Goal: Transaction & Acquisition: Purchase product/service

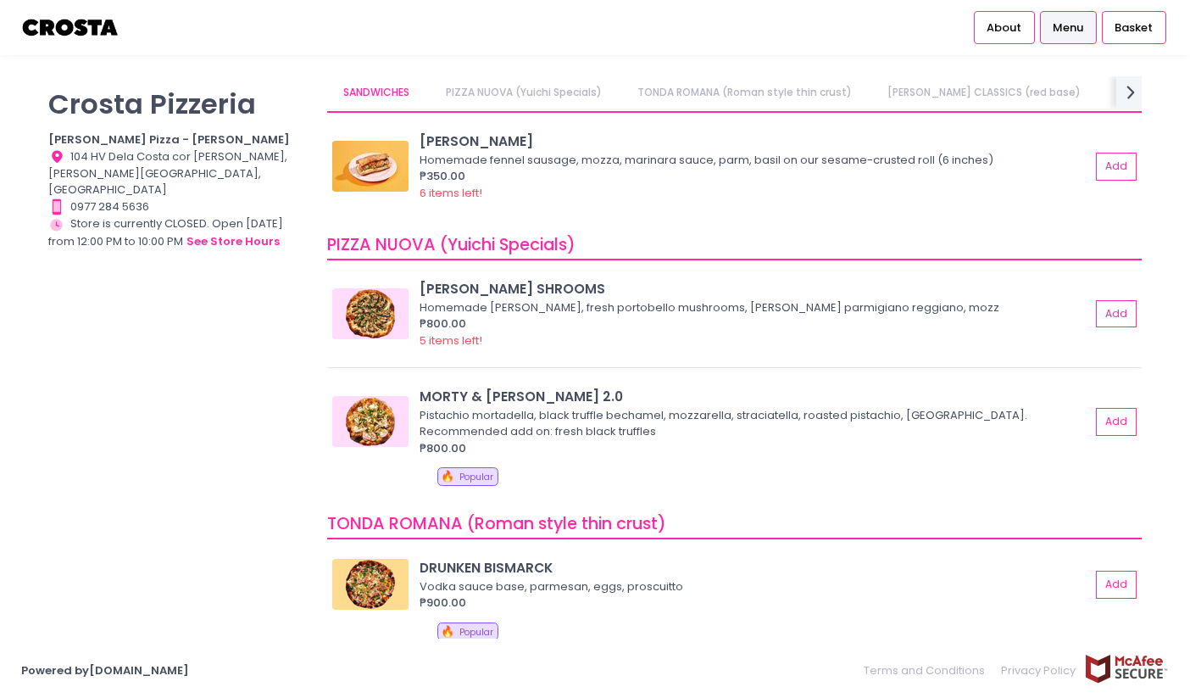
scroll to position [38, 0]
click at [1113, 418] on button "Add" at bounding box center [1117, 422] width 39 height 28
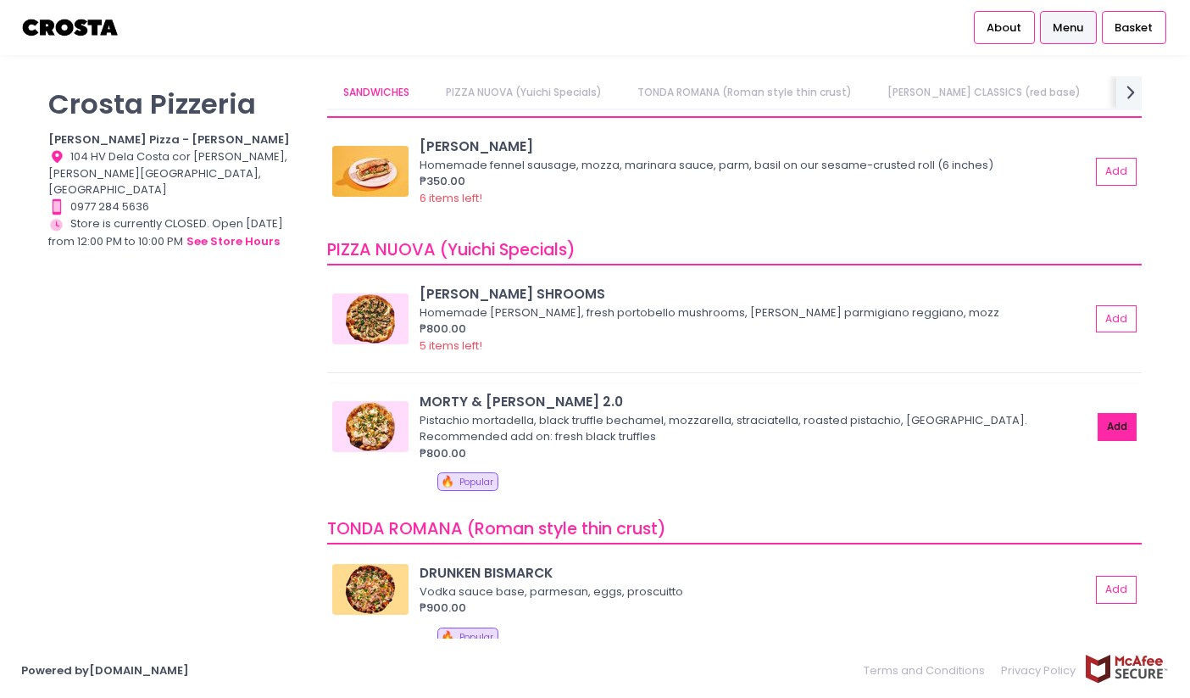
scroll to position [23, 0]
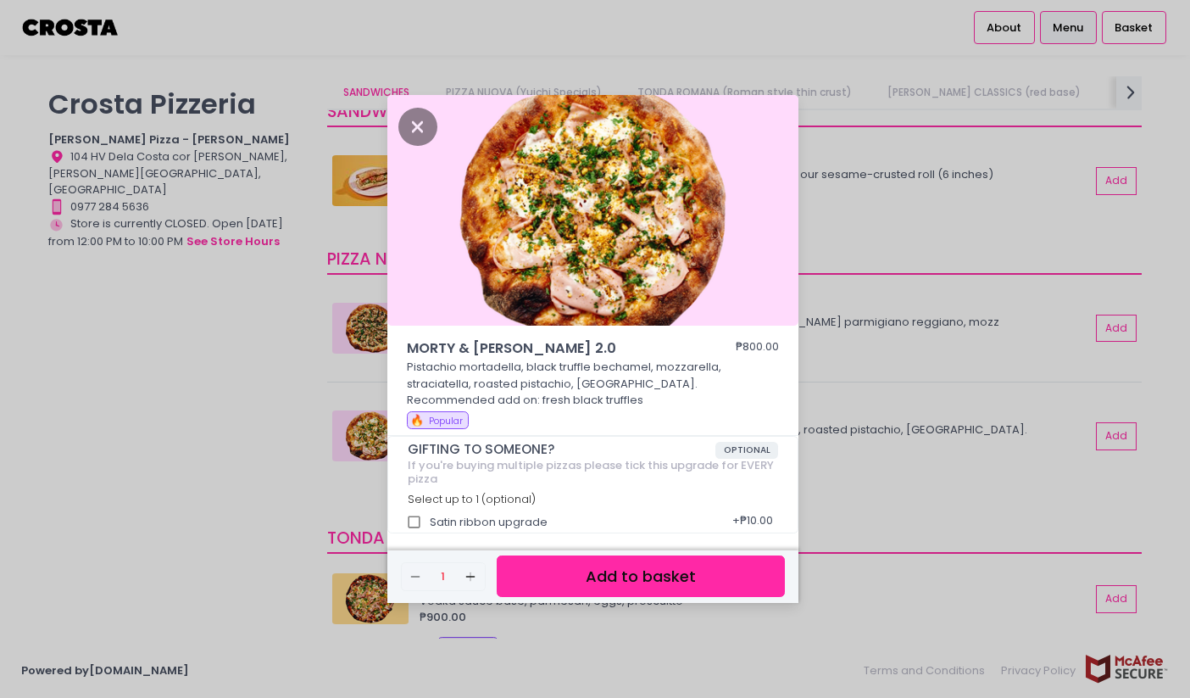
click at [629, 581] on button "Add to basket" at bounding box center [641, 576] width 288 height 42
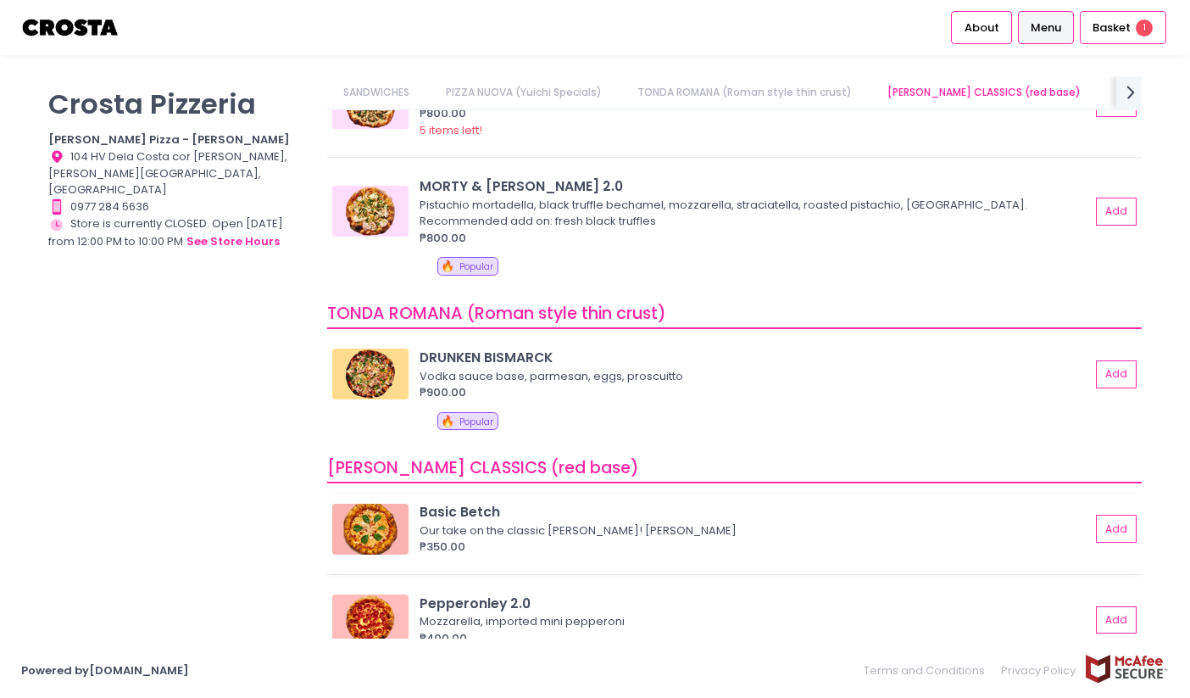
scroll to position [250, 0]
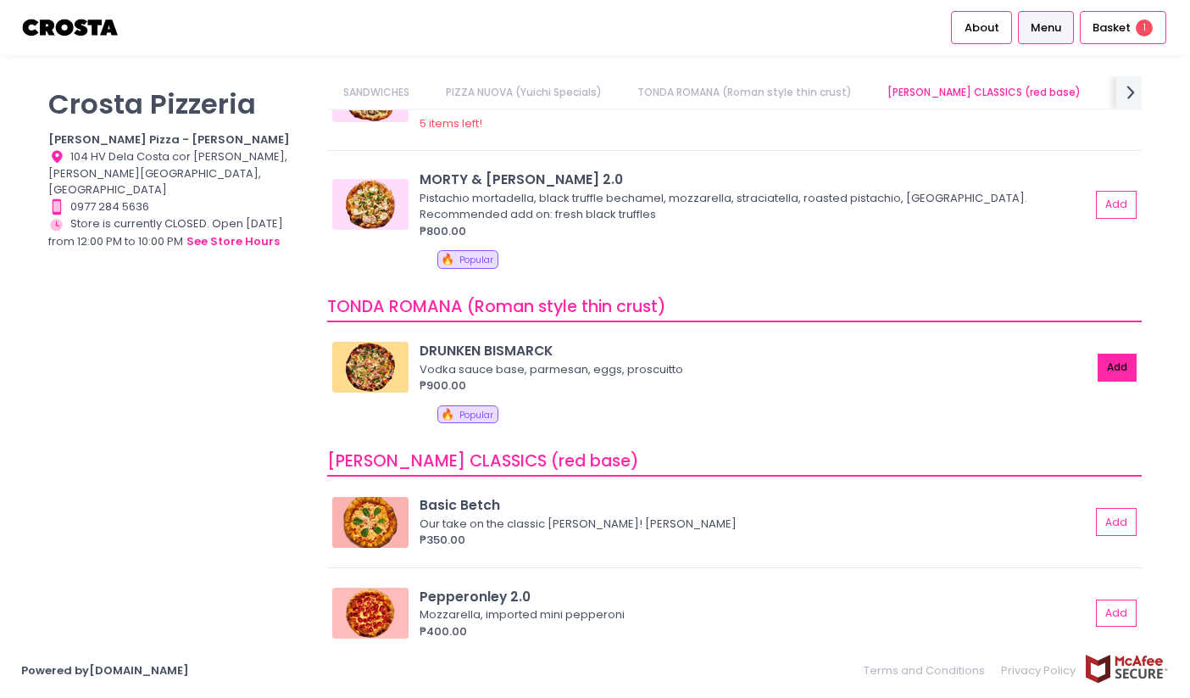
click at [1110, 366] on button "Add" at bounding box center [1117, 367] width 39 height 28
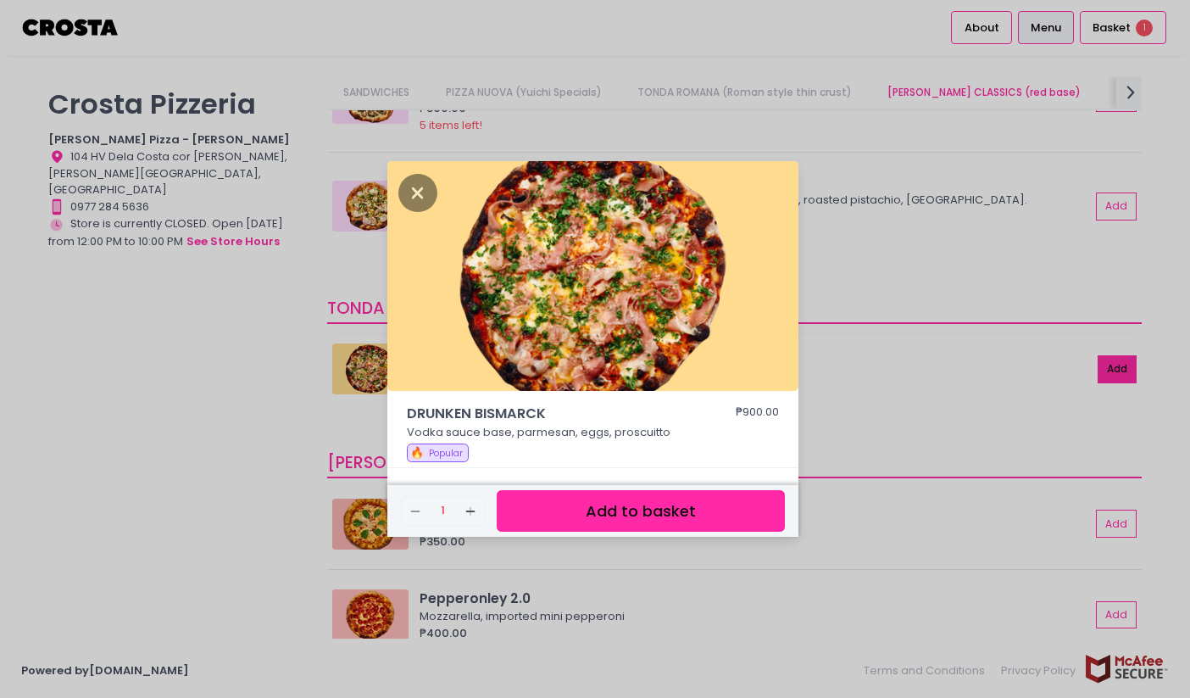
scroll to position [248, 0]
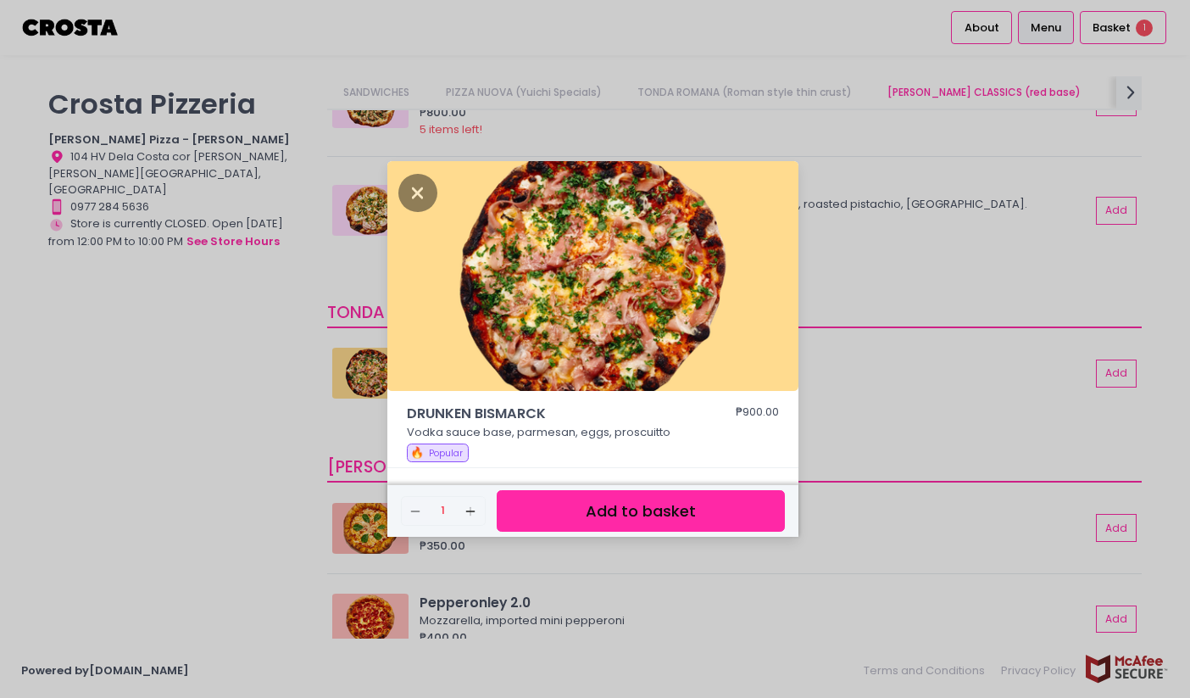
click at [637, 518] on button "Add to basket" at bounding box center [641, 511] width 288 height 42
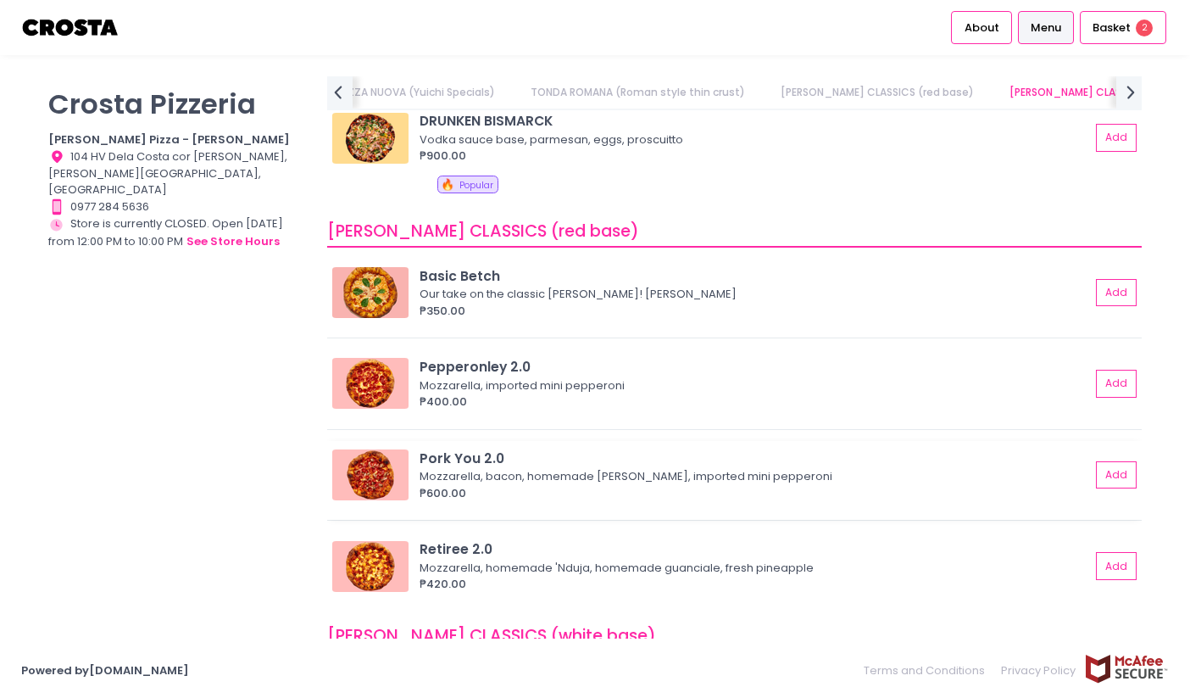
scroll to position [490, 0]
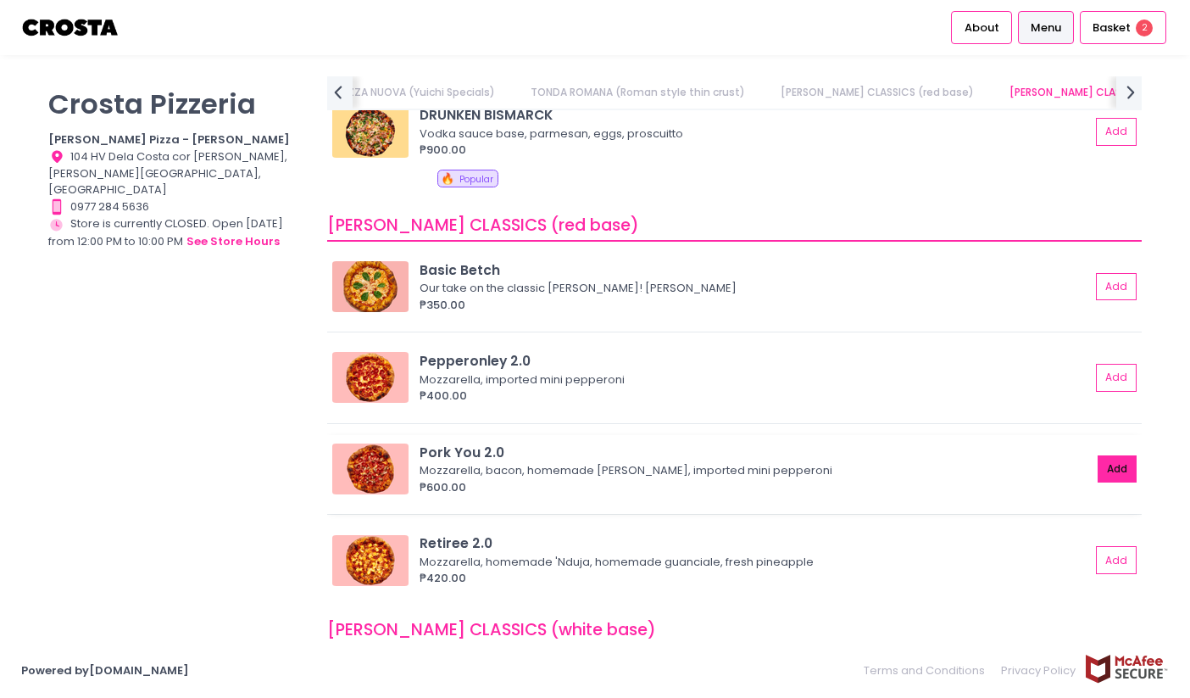
click at [1107, 473] on button "Add" at bounding box center [1117, 469] width 39 height 28
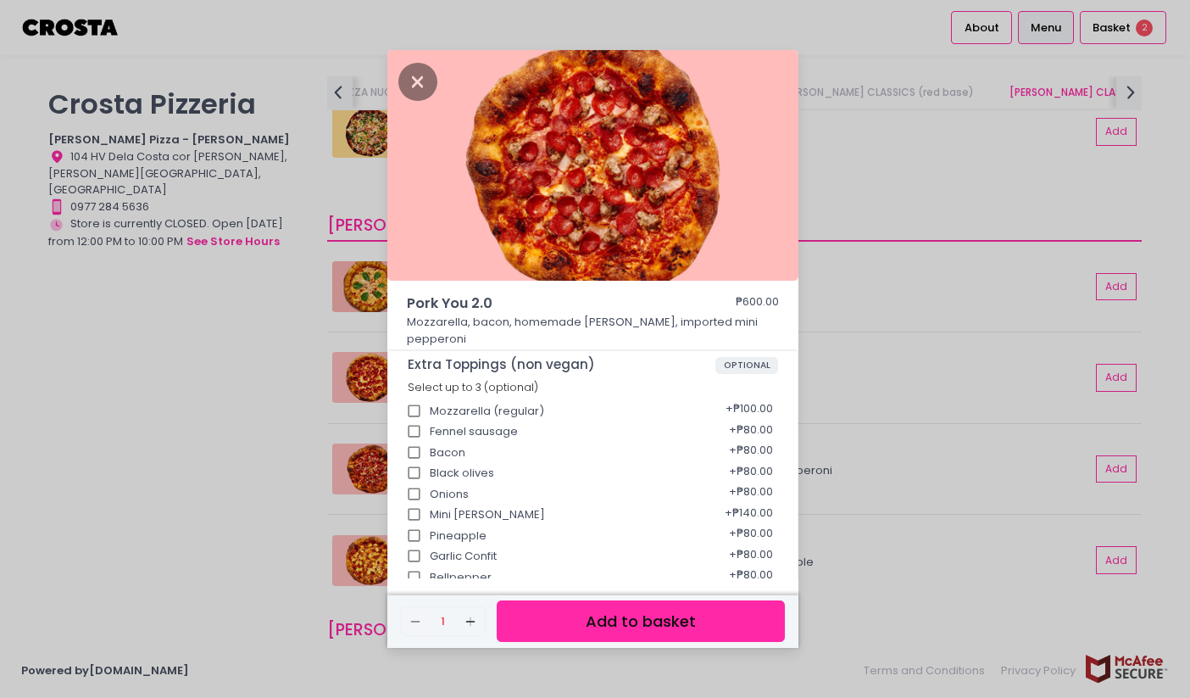
click at [648, 626] on button "Add to basket" at bounding box center [641, 621] width 288 height 42
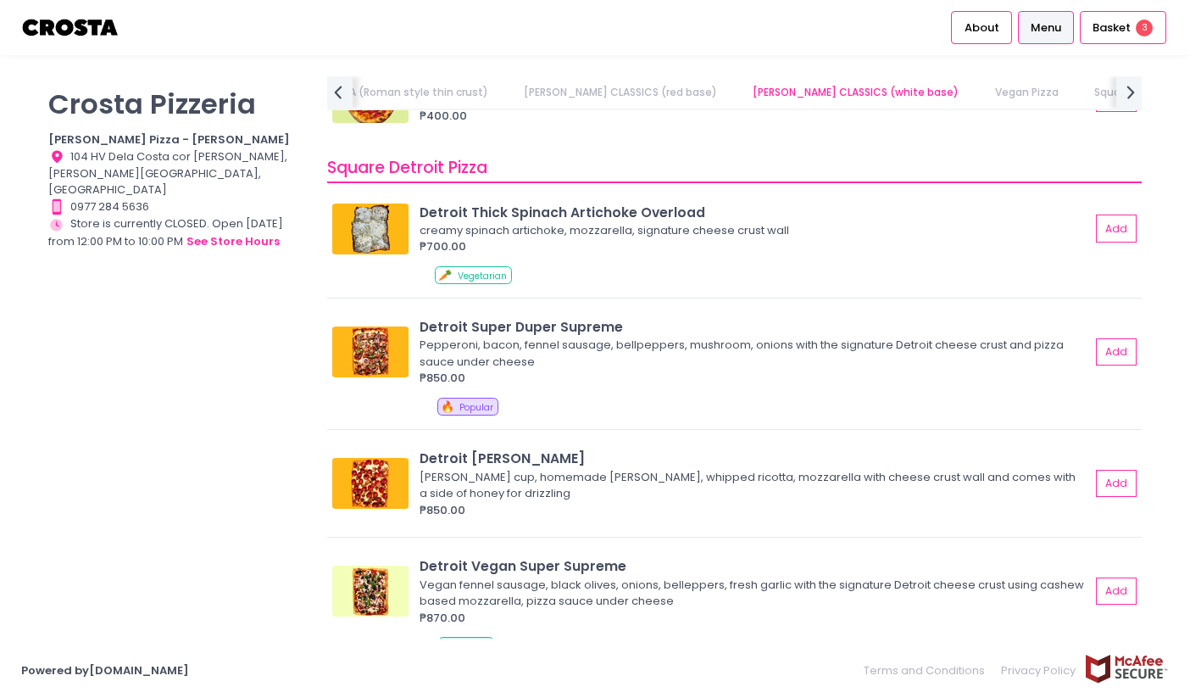
scroll to position [1762, 0]
click at [1118, 31] on span "Basket" at bounding box center [1112, 27] width 38 height 17
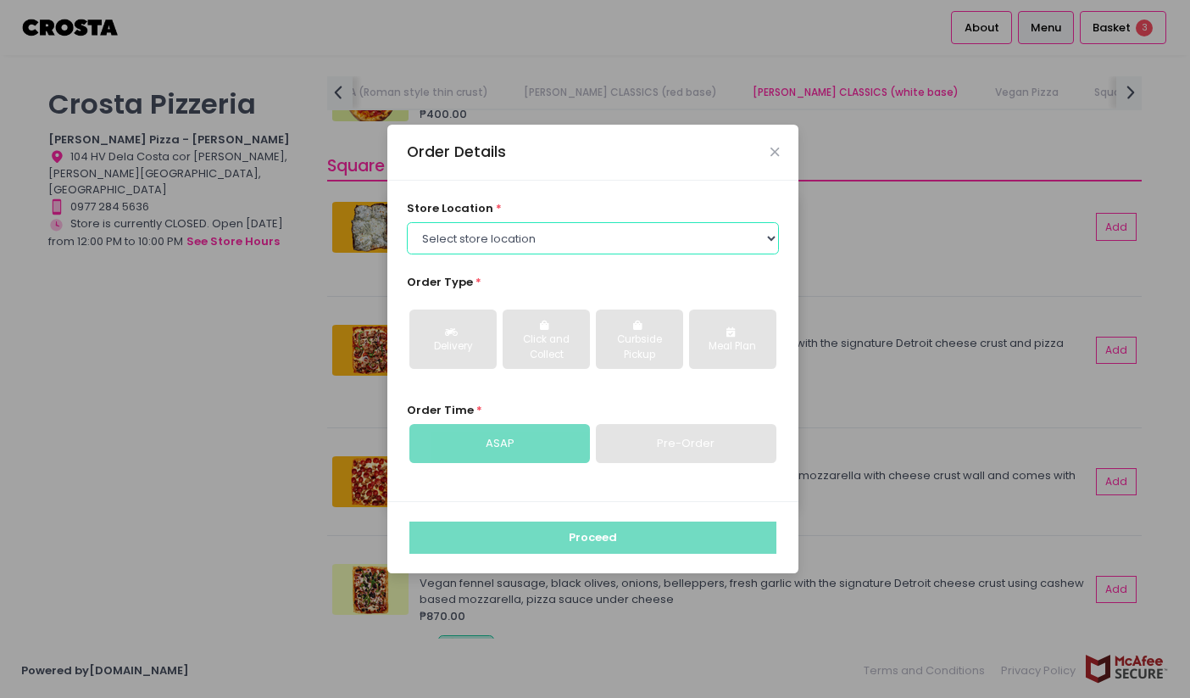
click at [704, 244] on select "Select store location [PERSON_NAME] Pizza - [PERSON_NAME] Pizza - [GEOGRAPHIC_D…" at bounding box center [593, 238] width 373 height 32
select select "5fabb2e53664a8677beaeb89"
click at [407, 222] on select "Select store location [PERSON_NAME] Pizza - [PERSON_NAME] Pizza - [GEOGRAPHIC_D…" at bounding box center [593, 238] width 373 height 32
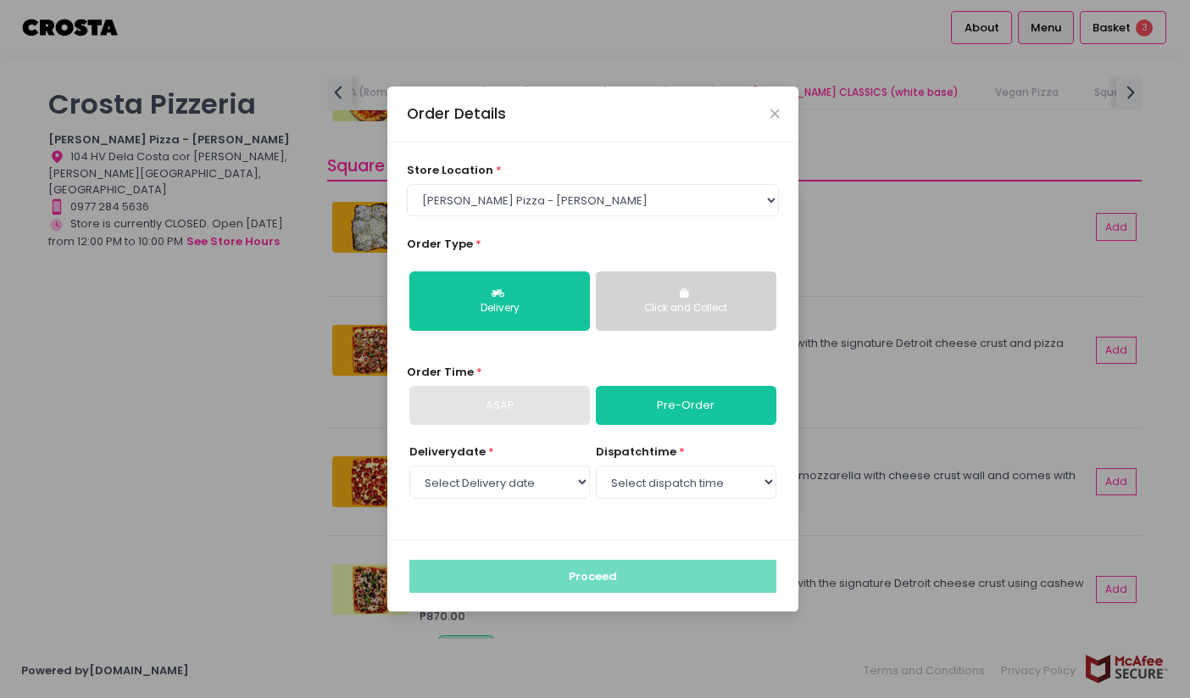
click at [699, 317] on button "Click and Collect" at bounding box center [686, 300] width 181 height 59
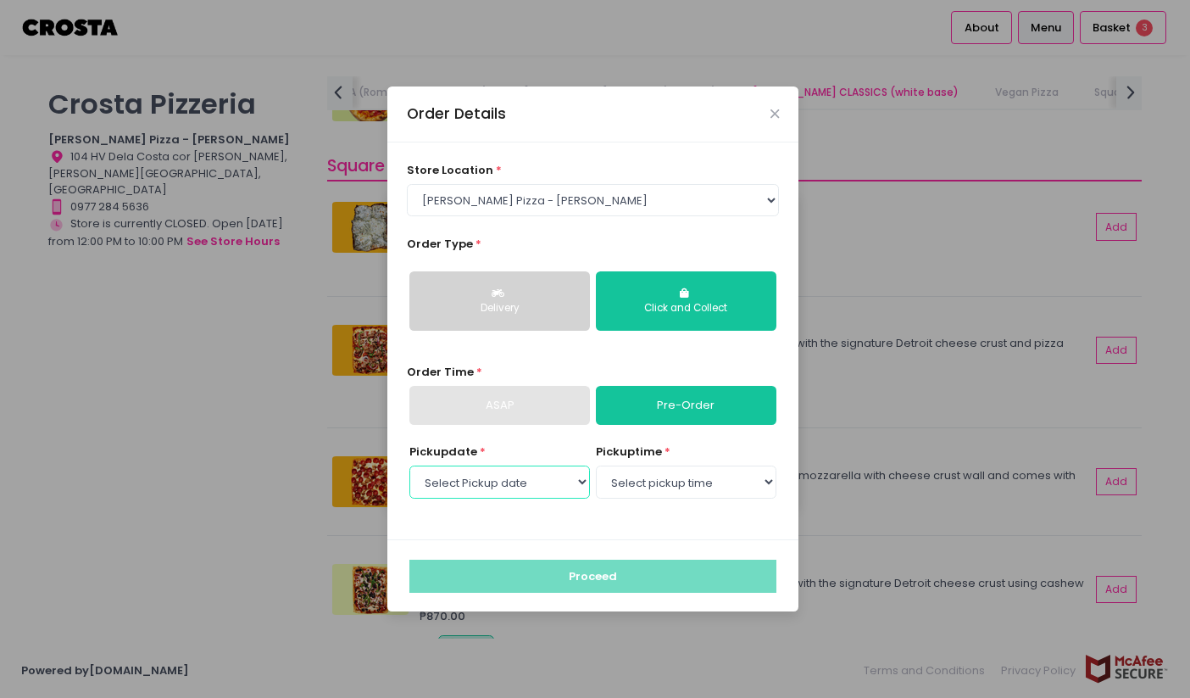
click at [583, 484] on select "Select Pickup date [DATE] [DATE] [DATE]" at bounding box center [499, 481] width 181 height 32
select select "[DATE]"
click at [409, 465] on select "Select Pickup date [DATE] [DATE] [DATE]" at bounding box center [499, 481] width 181 height 32
click at [673, 490] on select "Select pickup time 12:00 PM - 12:30 PM 12:30 PM - 01:00 PM 01:00 PM - 01:30 PM …" at bounding box center [686, 481] width 181 height 32
select select "12:00"
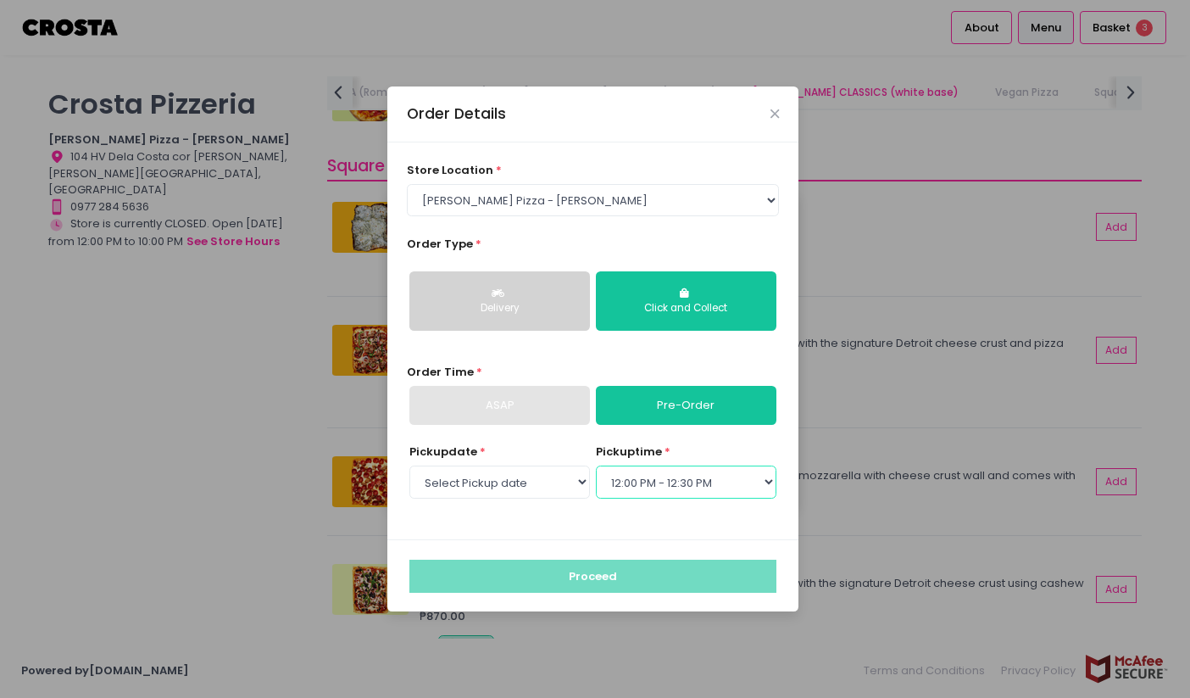
click at [596, 465] on select "Select pickup time 12:00 PM - 12:30 PM 12:30 PM - 01:00 PM 01:00 PM - 01:30 PM …" at bounding box center [686, 481] width 181 height 32
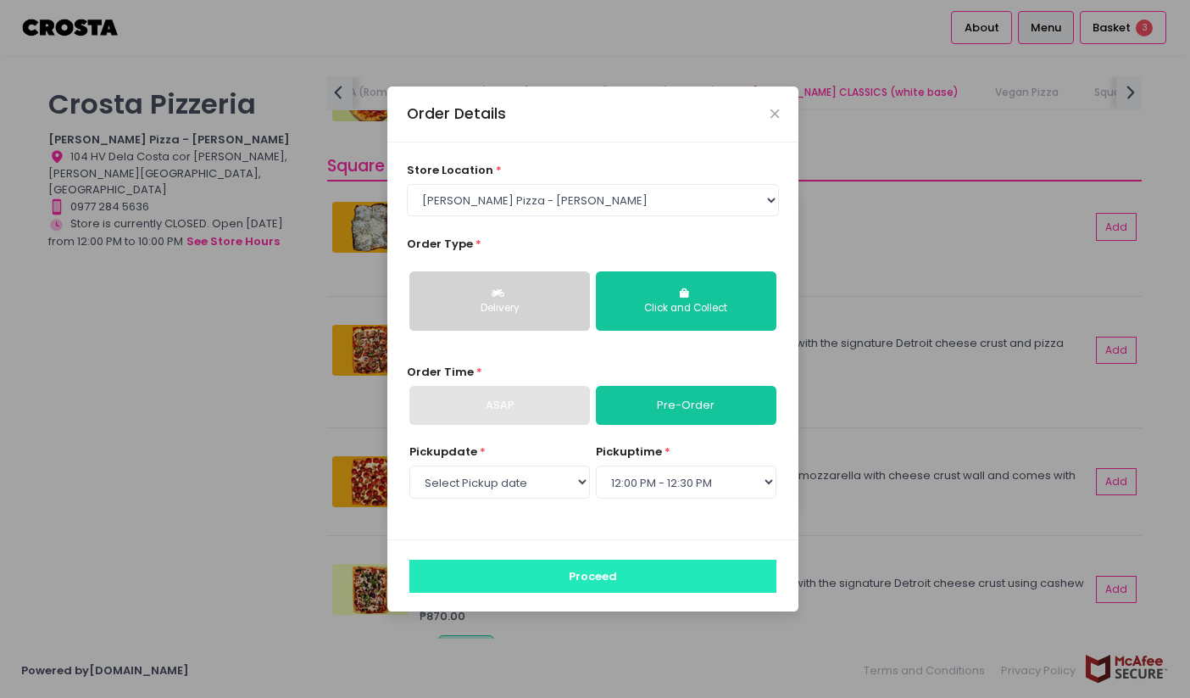
click at [599, 579] on button "Proceed" at bounding box center [592, 575] width 367 height 32
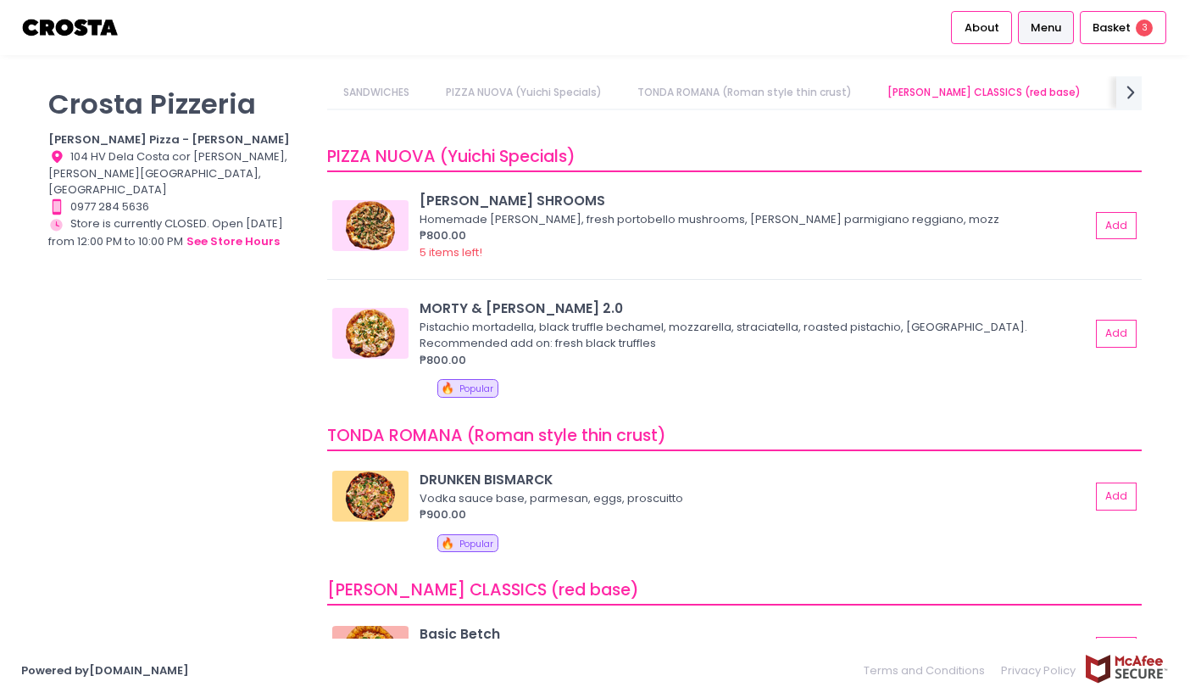
scroll to position [124, 0]
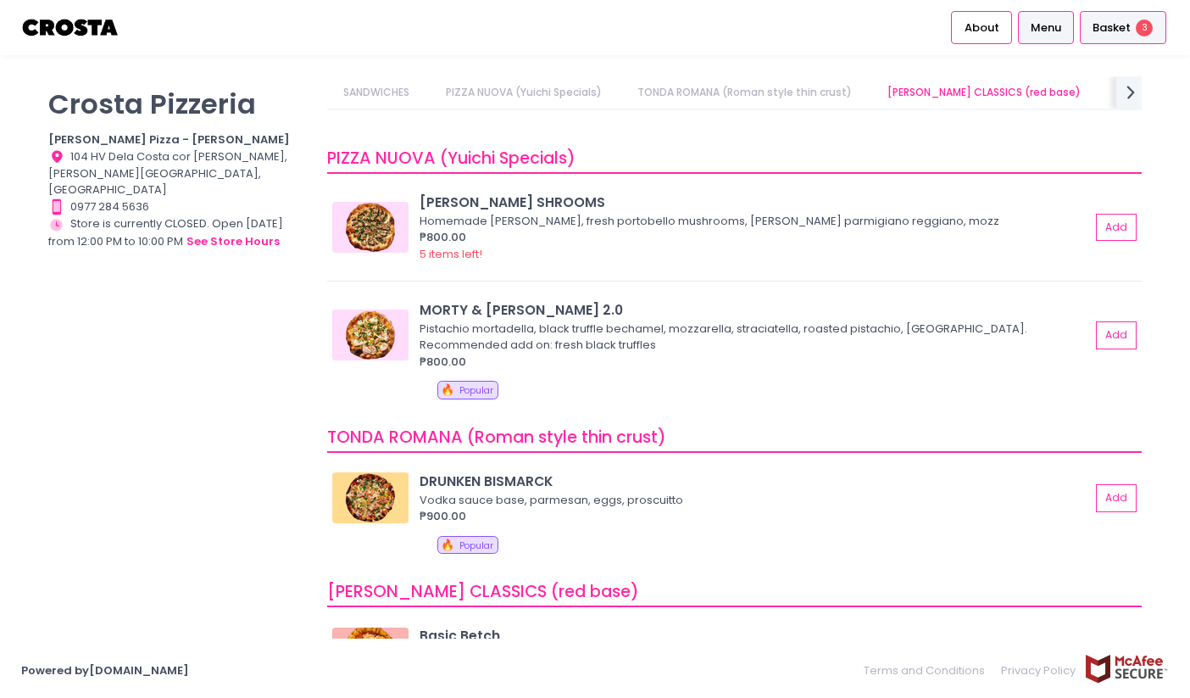
click at [1116, 31] on span "Basket" at bounding box center [1112, 27] width 38 height 17
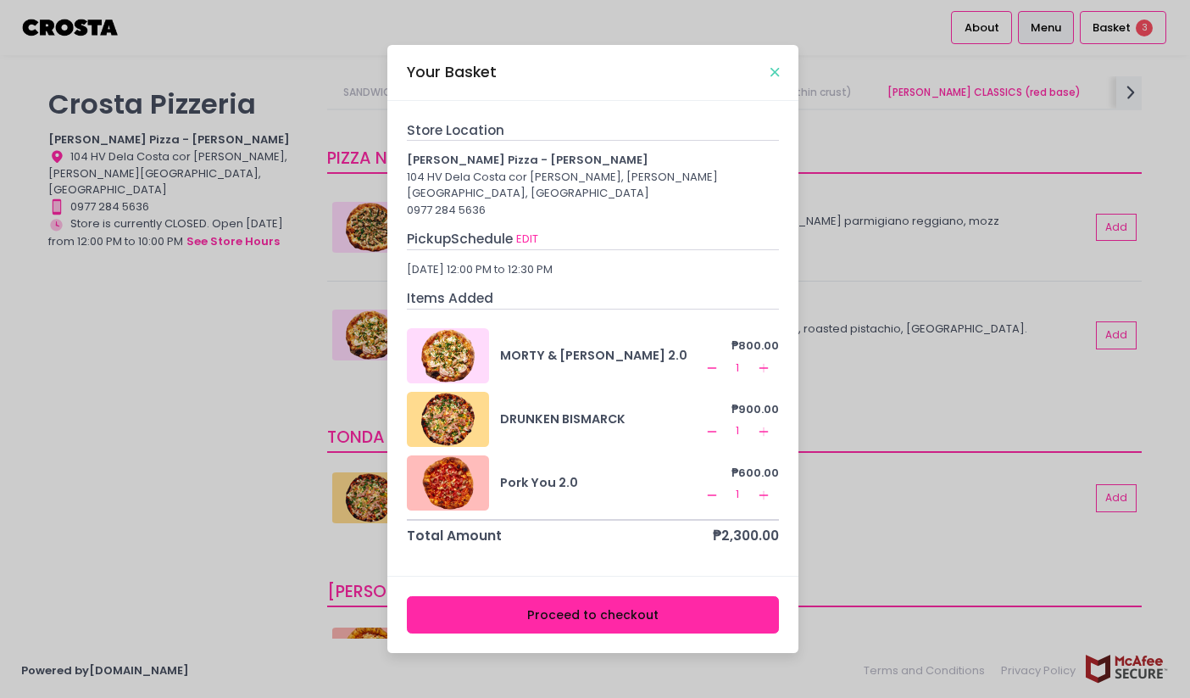
click at [776, 79] on icon "Close" at bounding box center [775, 72] width 8 height 13
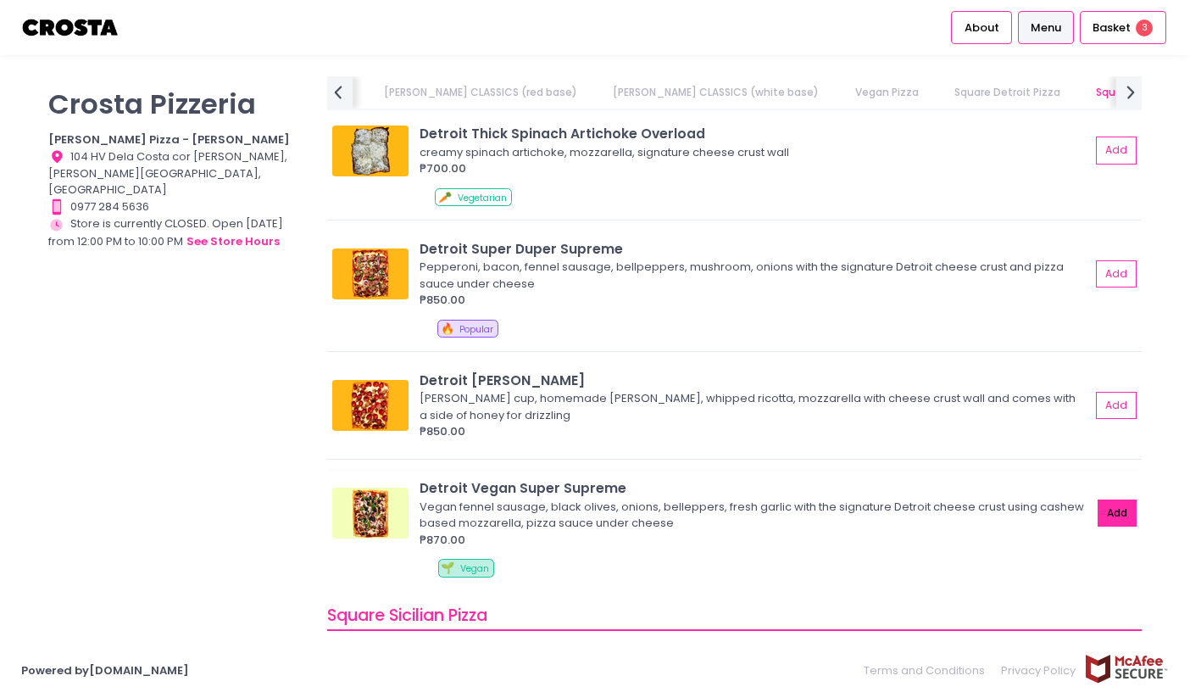
scroll to position [1833, 0]
click at [1114, 517] on button "Add" at bounding box center [1117, 513] width 39 height 28
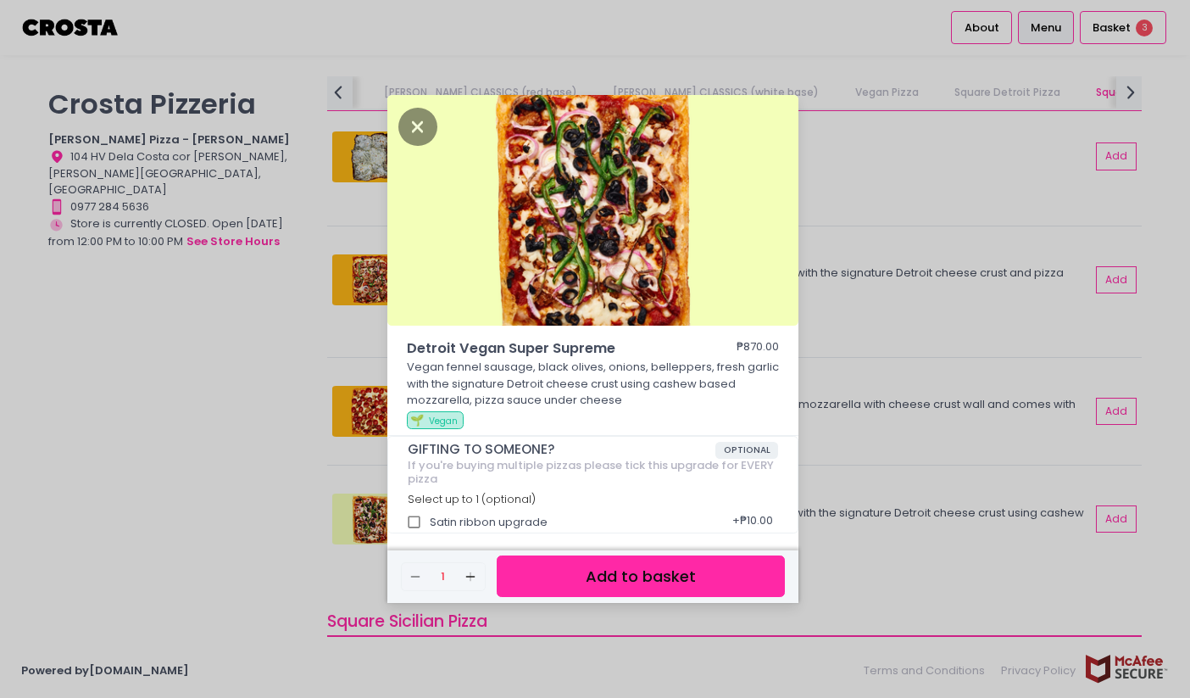
click at [640, 573] on button "Add to basket" at bounding box center [641, 576] width 288 height 42
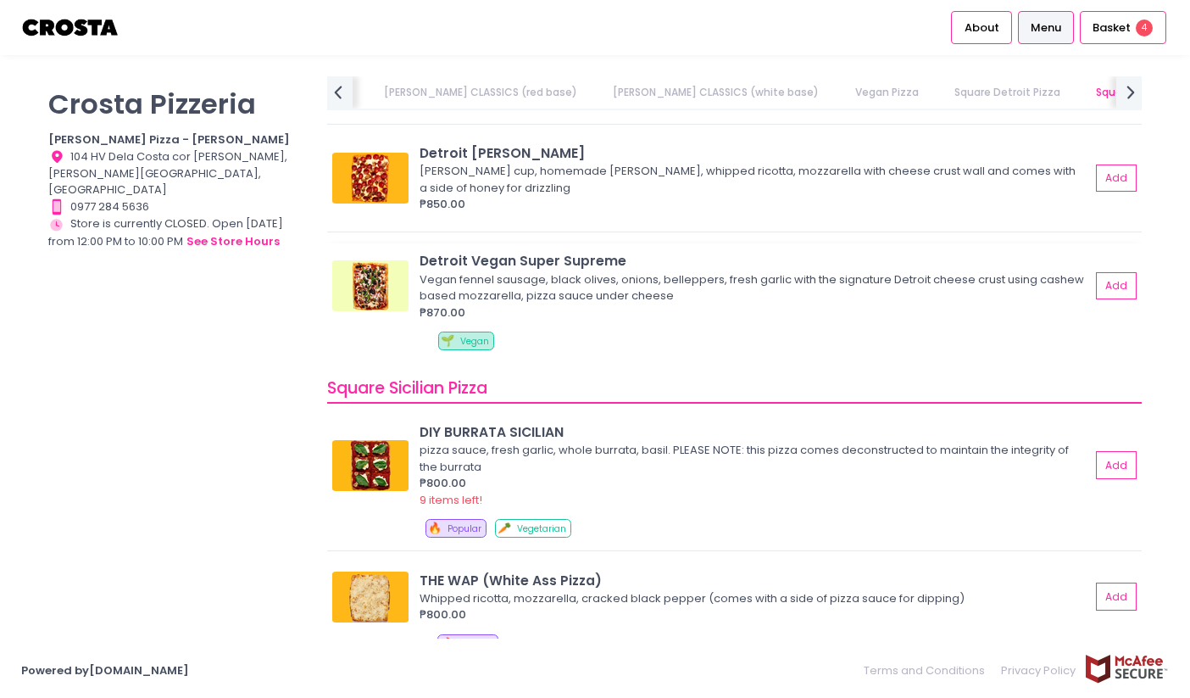
scroll to position [2099, 0]
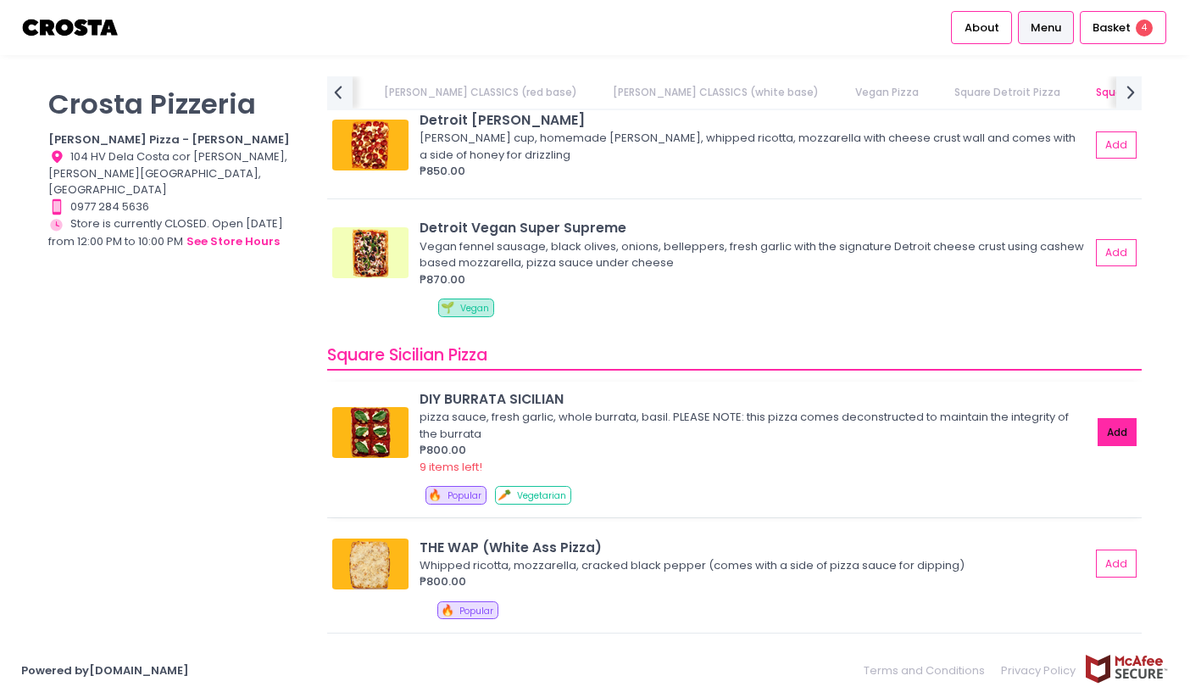
click at [1112, 435] on button "Add" at bounding box center [1117, 432] width 39 height 28
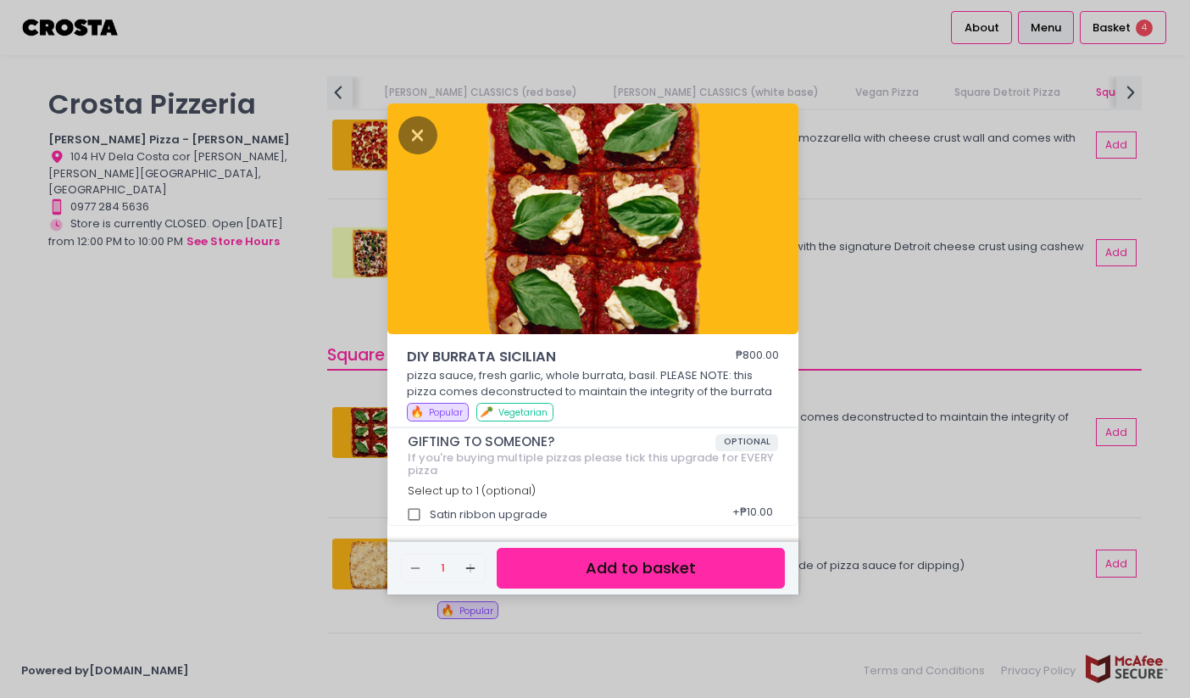
click at [668, 572] on button "Add to basket" at bounding box center [641, 569] width 288 height 42
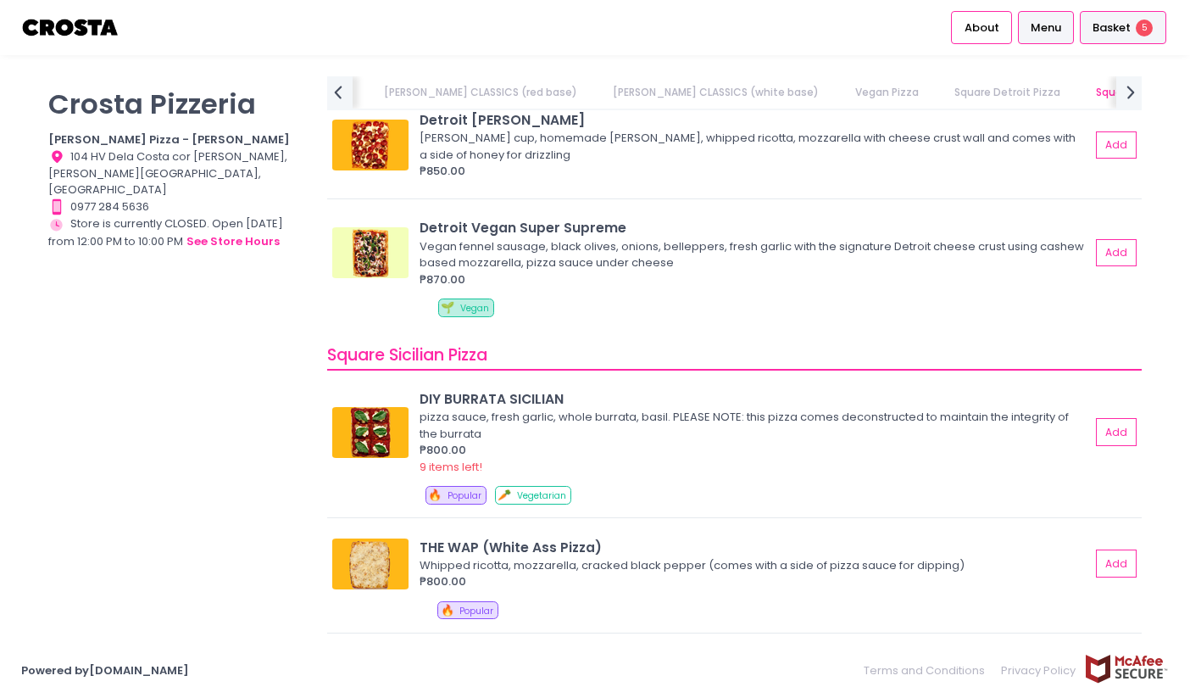
click at [1126, 30] on span "Basket" at bounding box center [1112, 27] width 38 height 17
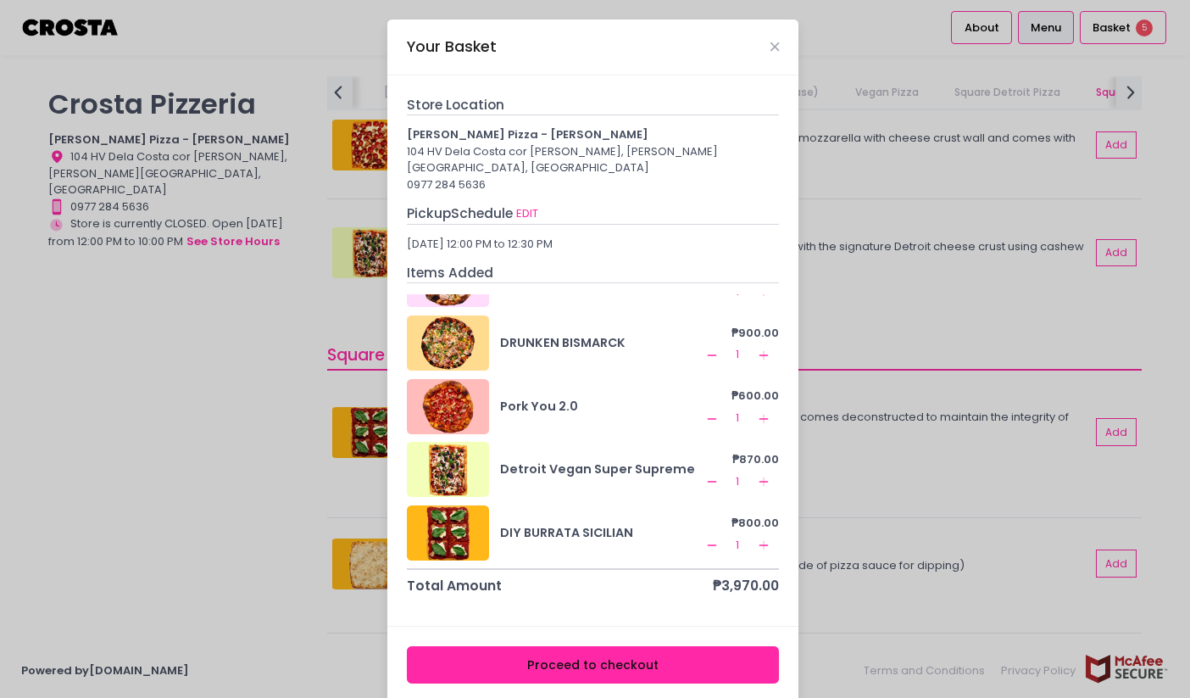
scroll to position [0, 0]
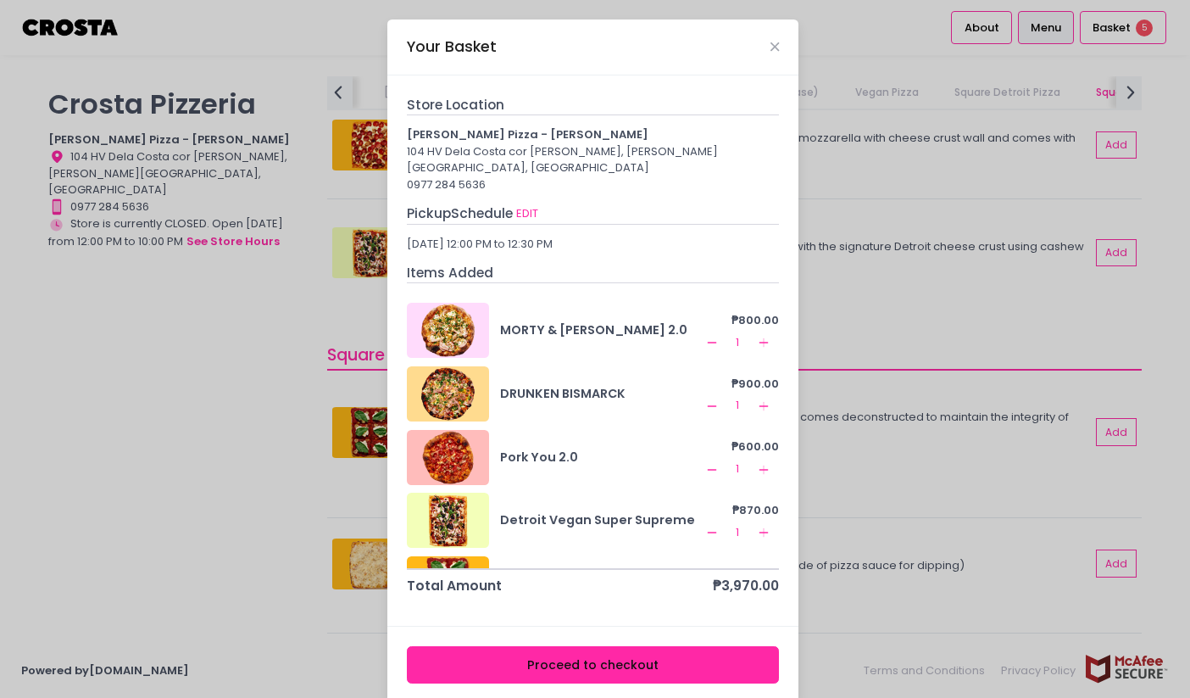
click at [705, 399] on icon "Remove Created with Sketch." at bounding box center [712, 406] width 14 height 14
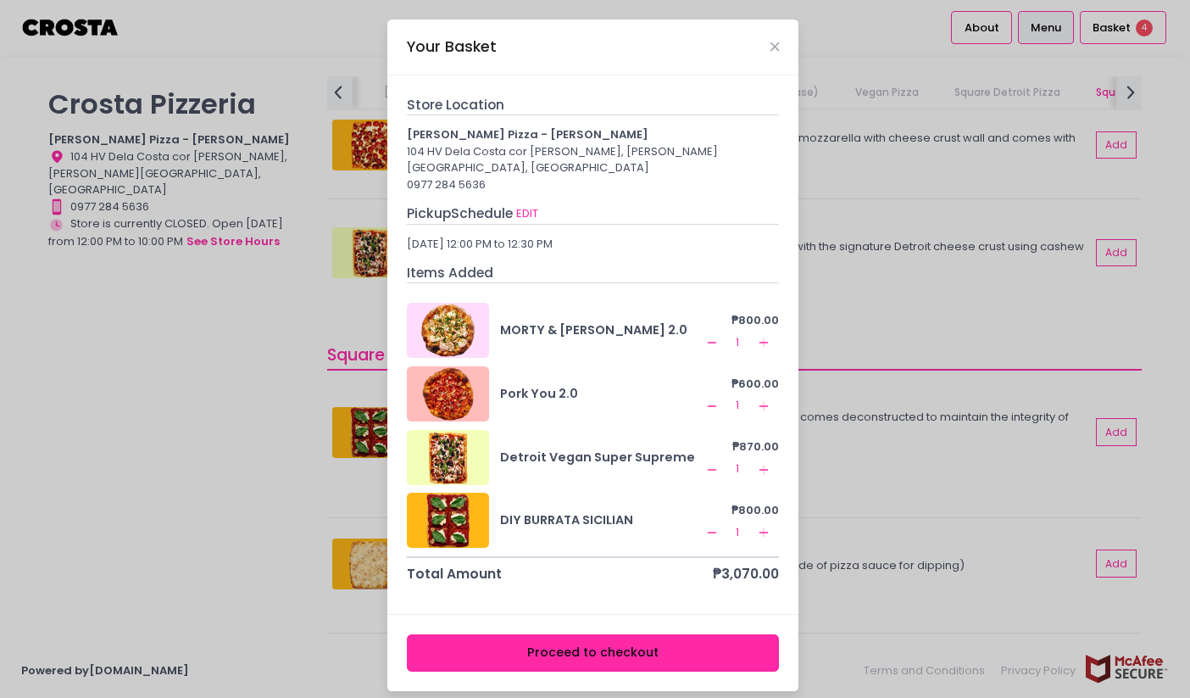
click at [585, 642] on button "Proceed to checkout" at bounding box center [593, 653] width 373 height 38
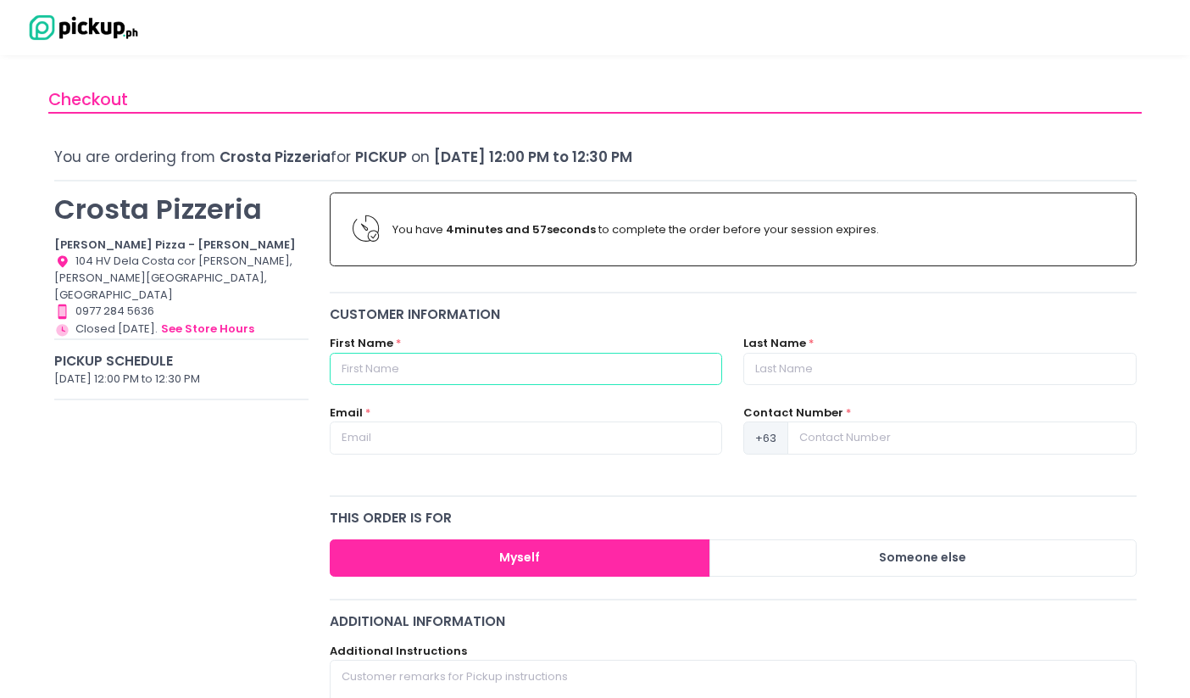
click at [475, 370] on input "text" at bounding box center [526, 369] width 392 height 32
click at [487, 365] on input "text" at bounding box center [526, 369] width 392 height 32
type input "Feb"
type input "Yabie"
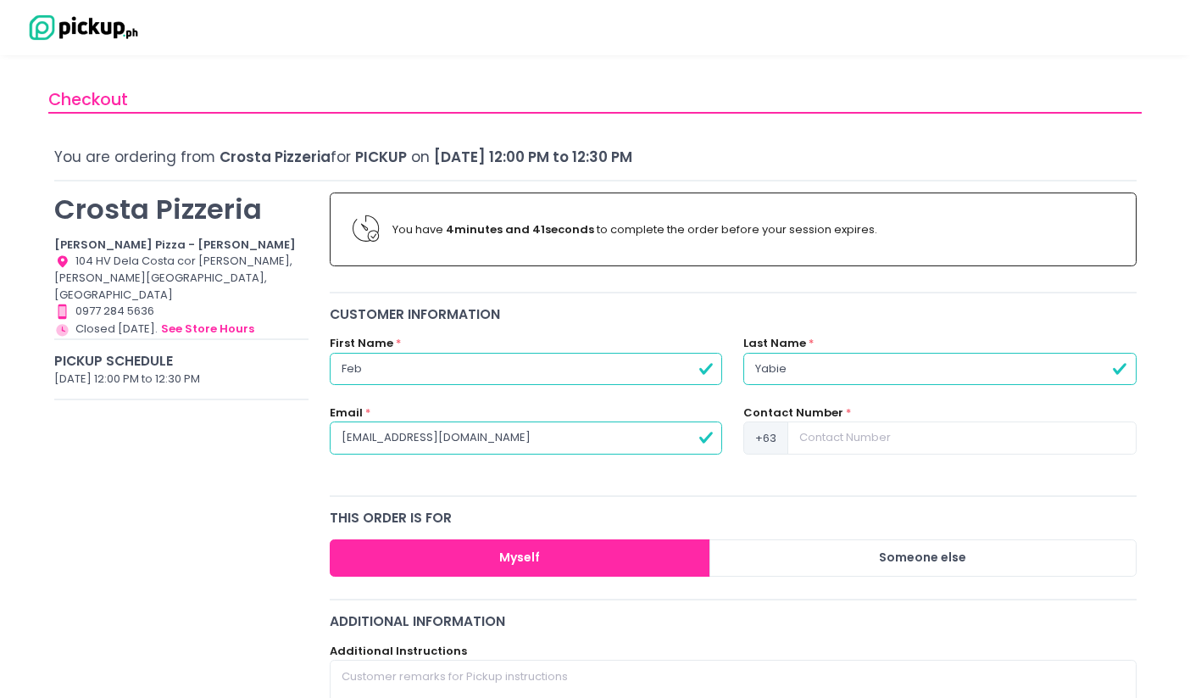
type input "[EMAIL_ADDRESS][DOMAIN_NAME]"
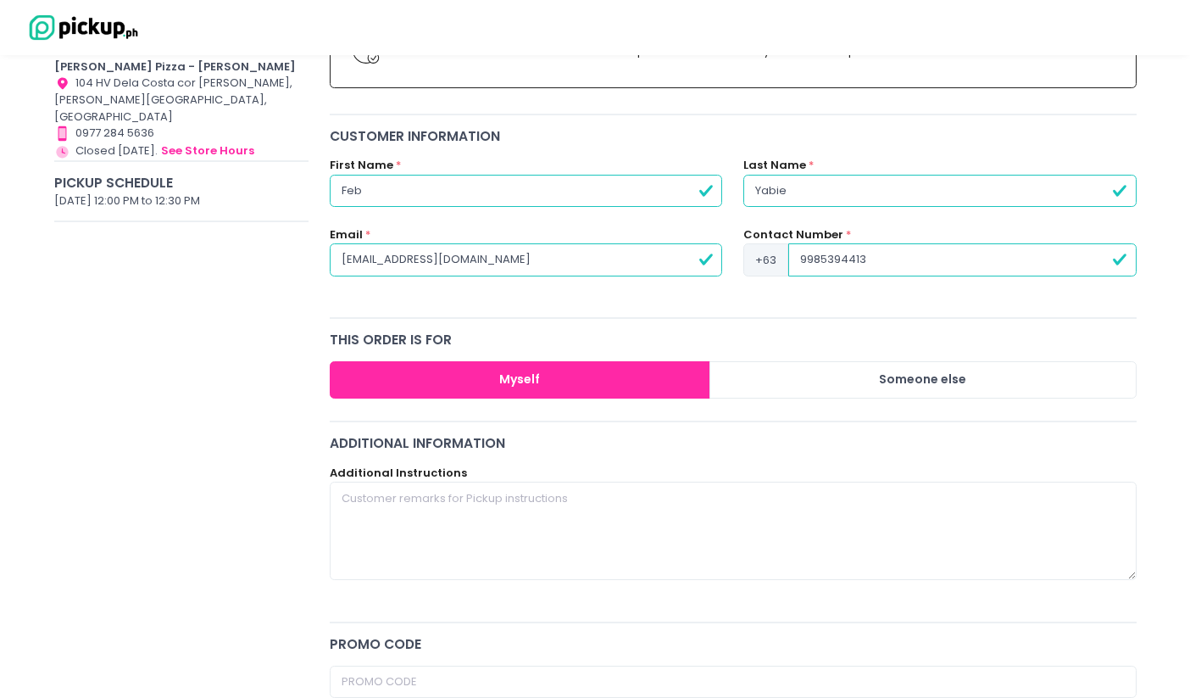
scroll to position [186, 0]
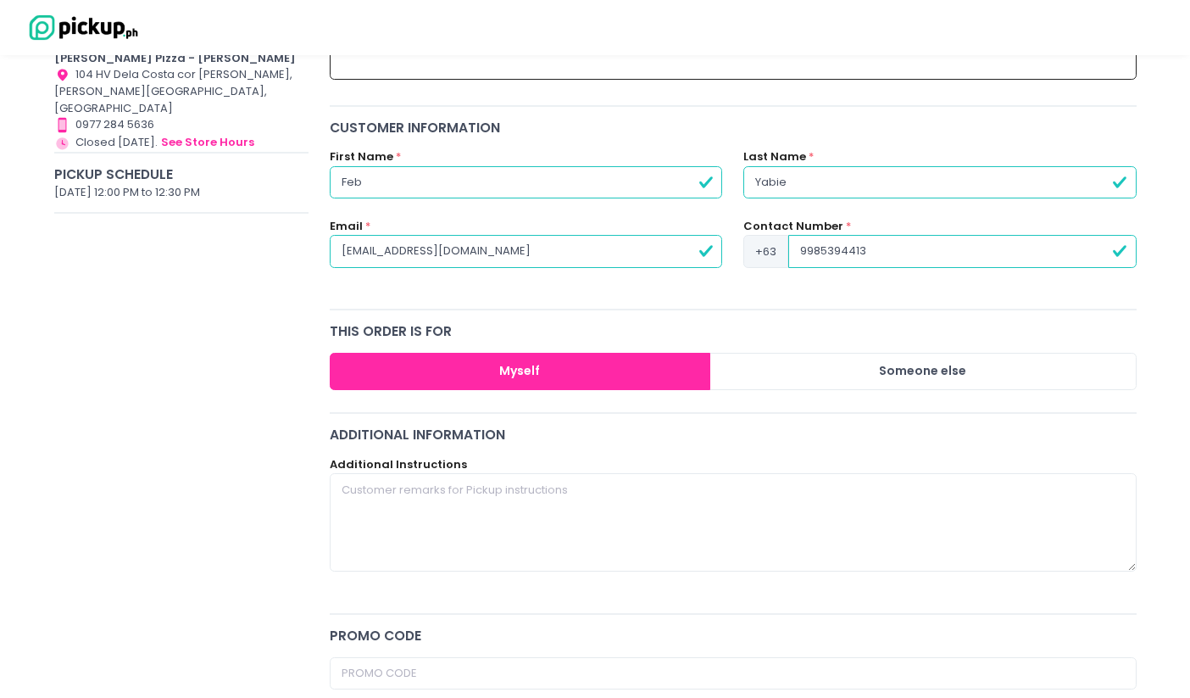
click at [565, 376] on button "Myself" at bounding box center [520, 372] width 381 height 38
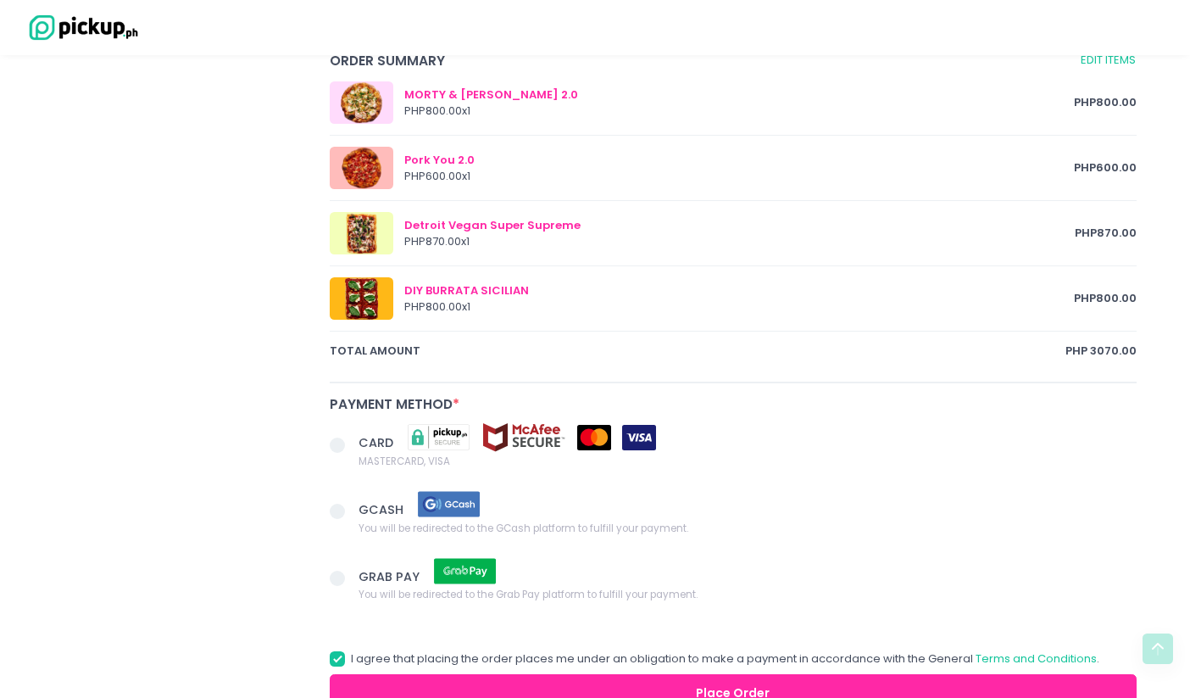
scroll to position [899, 0]
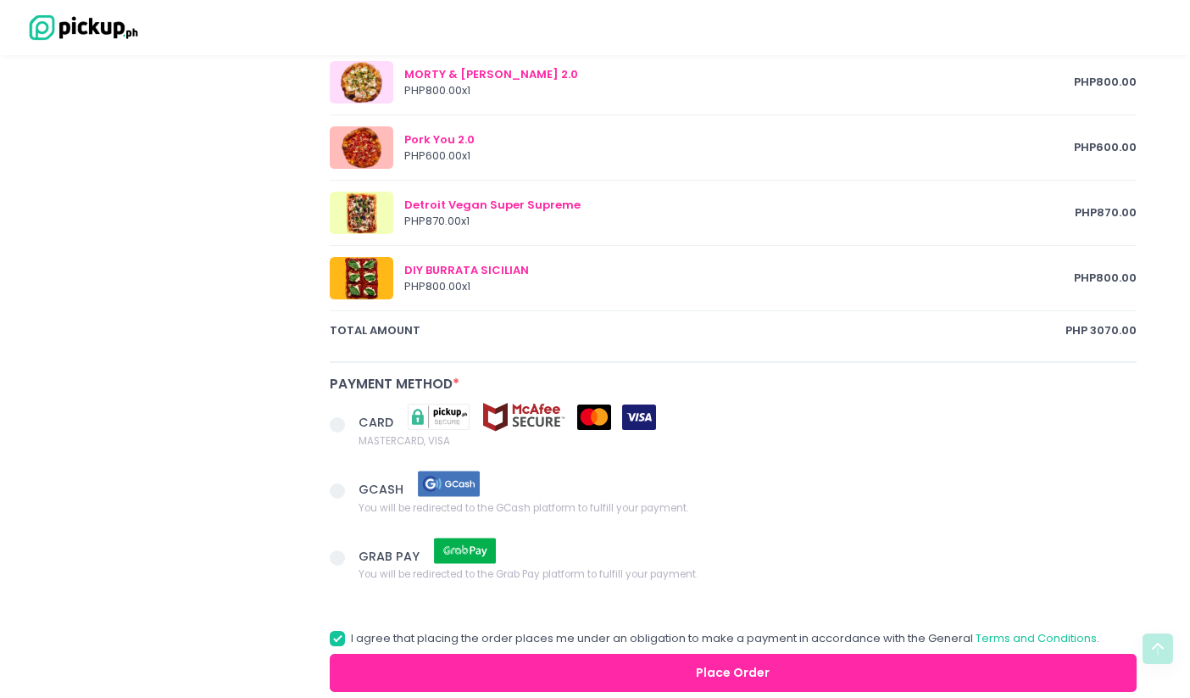
type input "9985394413"
click at [345, 492] on span at bounding box center [344, 493] width 29 height 24
click at [351, 492] on input "GCASH You will be redirected to the GCash platform to fulfill your payment." at bounding box center [356, 487] width 11 height 11
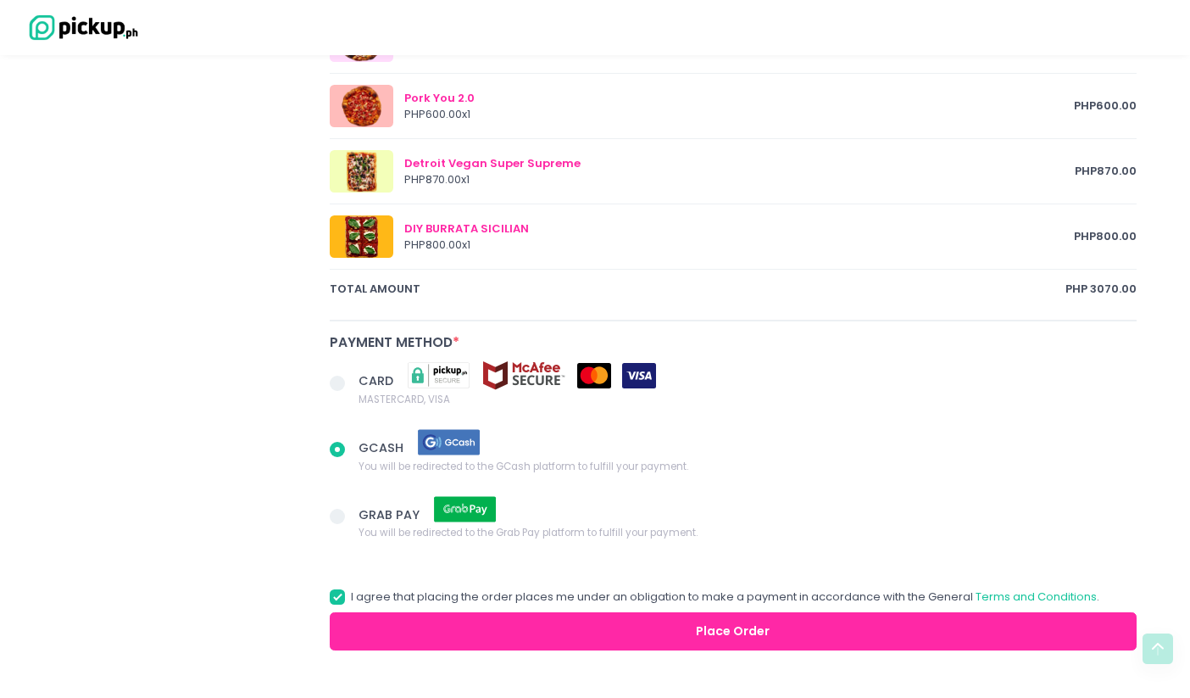
scroll to position [992, 0]
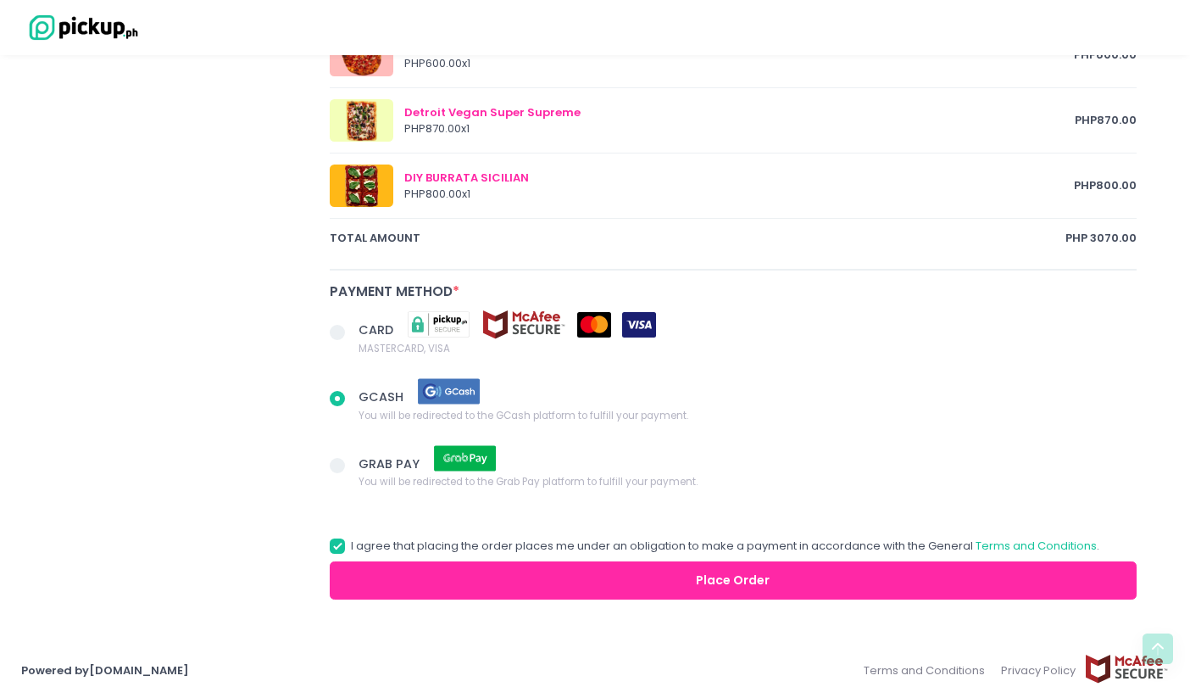
click at [734, 585] on button "Place Order" at bounding box center [733, 580] width 807 height 38
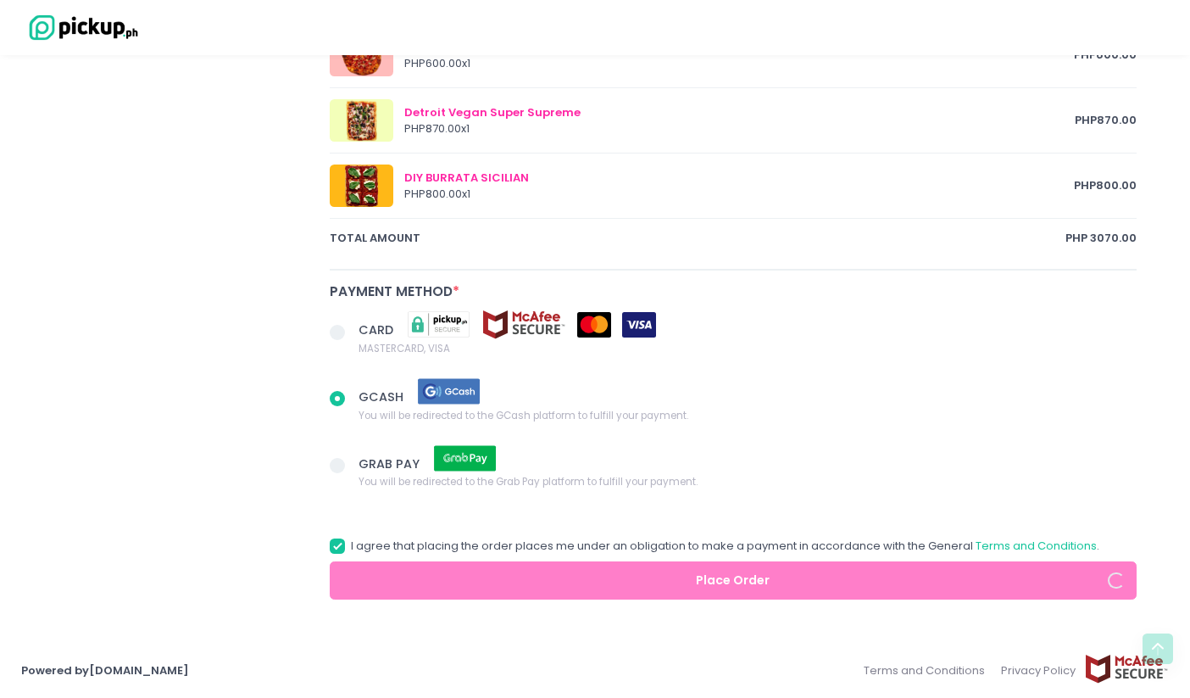
radio input "true"
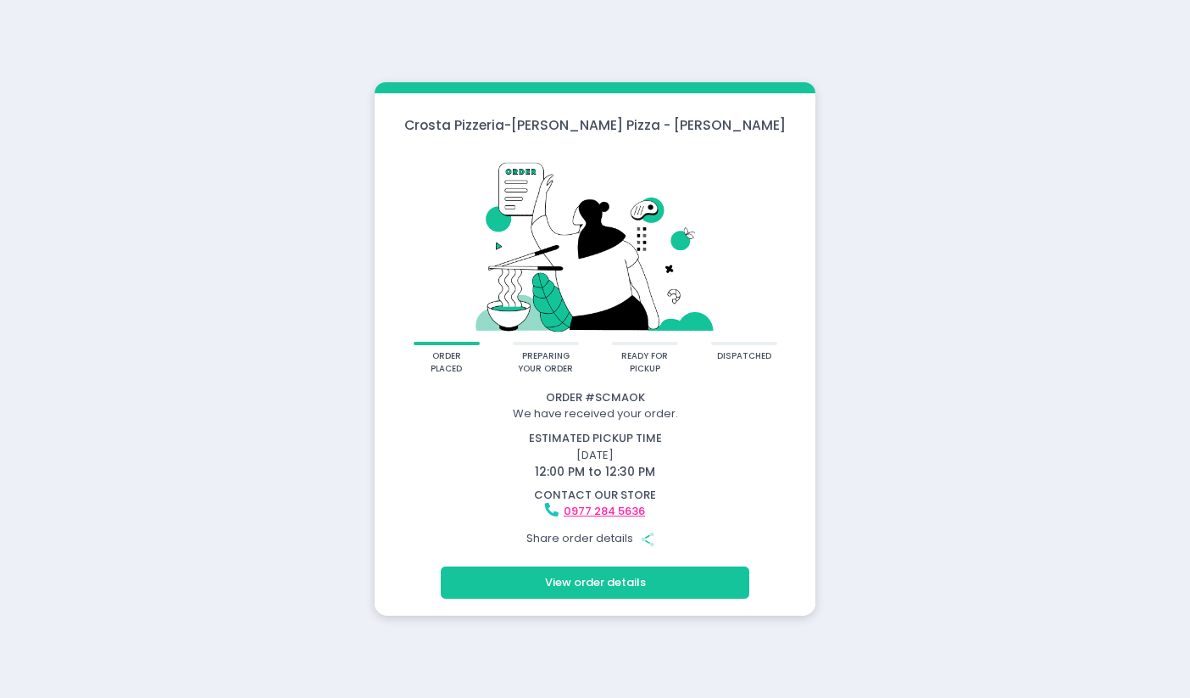
click at [652, 543] on circle "button" at bounding box center [652, 545] width 4 height 4
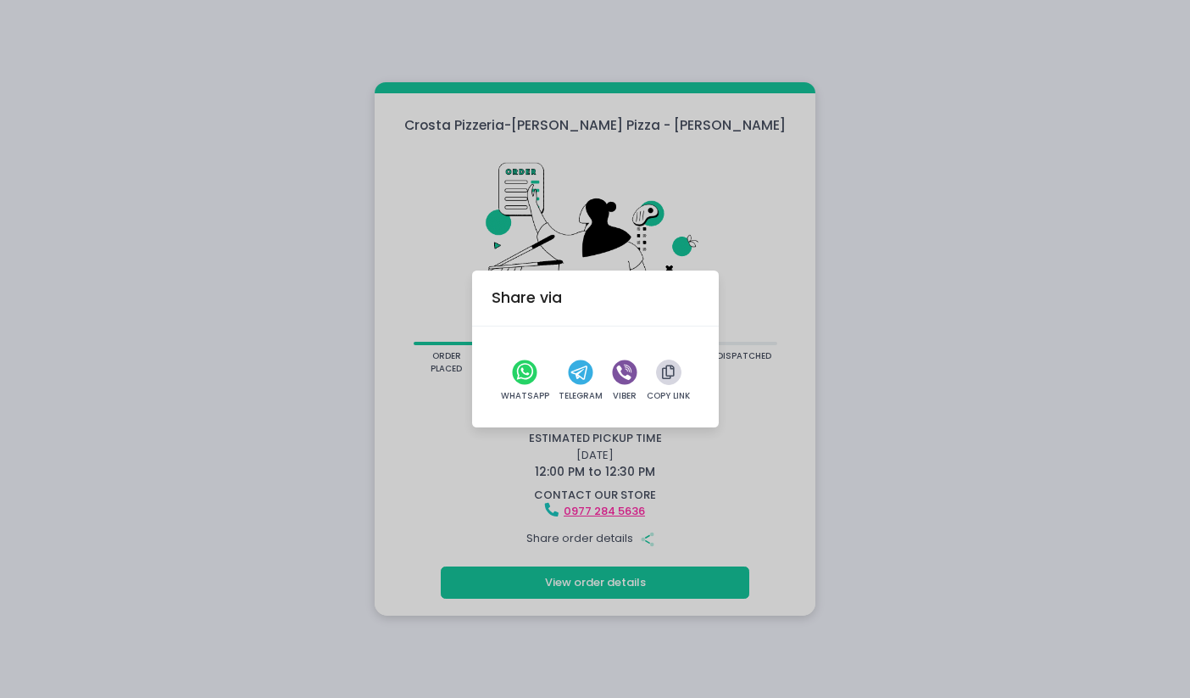
click at [667, 382] on button "button" at bounding box center [668, 371] width 25 height 25
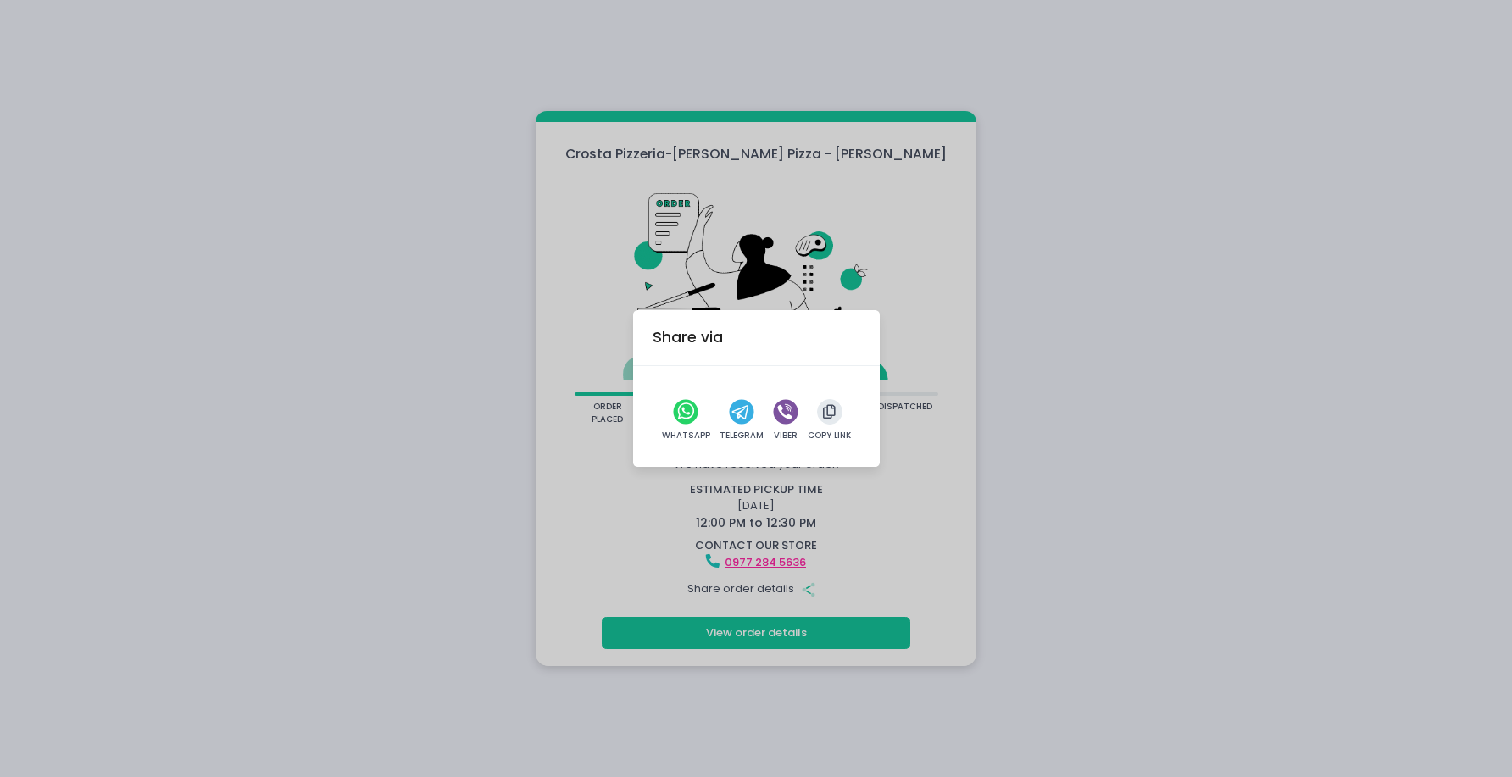
click at [380, 319] on div "Share via WhatsApp Telegram Viber Copy Link" at bounding box center [756, 388] width 1512 height 777
